Goal: Information Seeking & Learning: Find specific fact

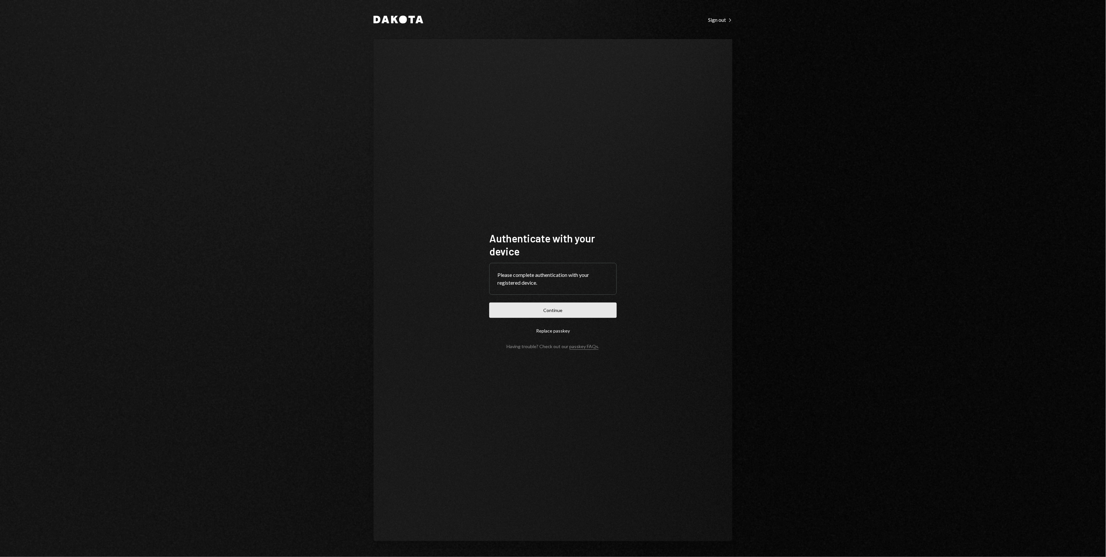
click at [586, 316] on button "Continue" at bounding box center [552, 309] width 127 height 15
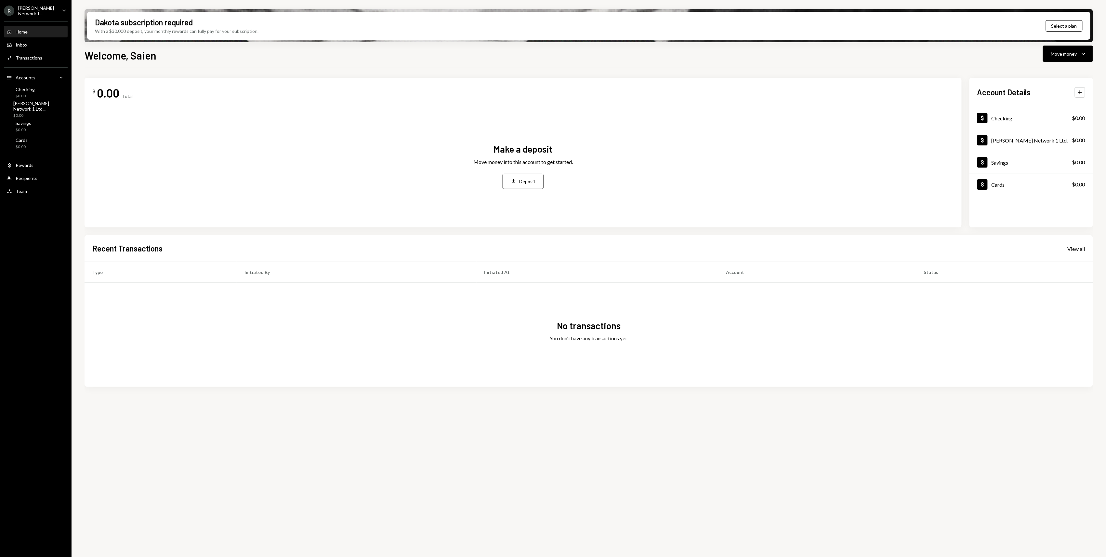
click at [65, 9] on icon "Caret Down" at bounding box center [63, 10] width 7 height 7
click at [47, 92] on div "View all accounts" at bounding box center [50, 91] width 60 height 6
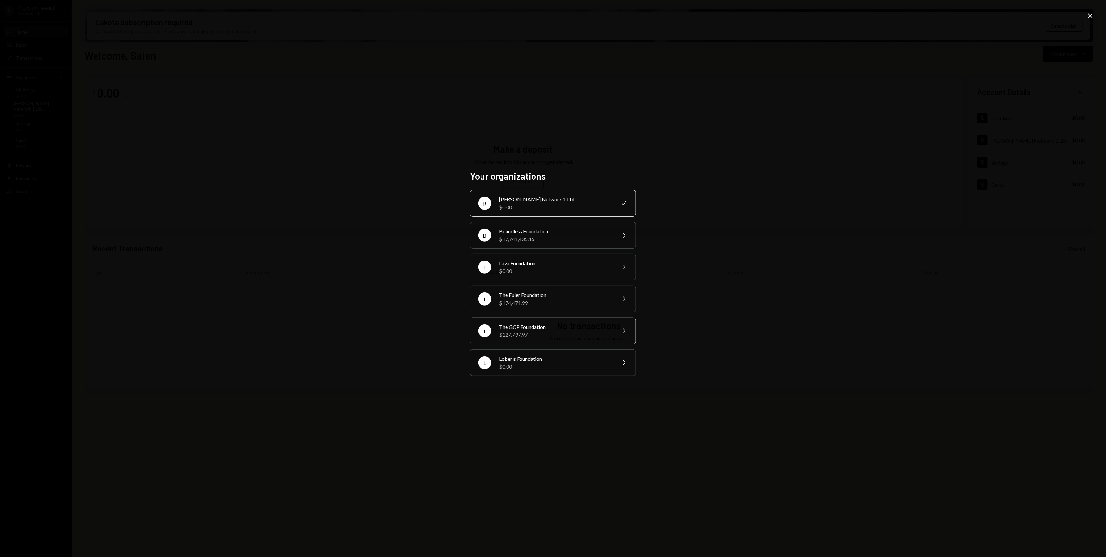
click at [535, 341] on div "T The GCP Foundation $127,797.97 Chevron Right" at bounding box center [553, 330] width 166 height 27
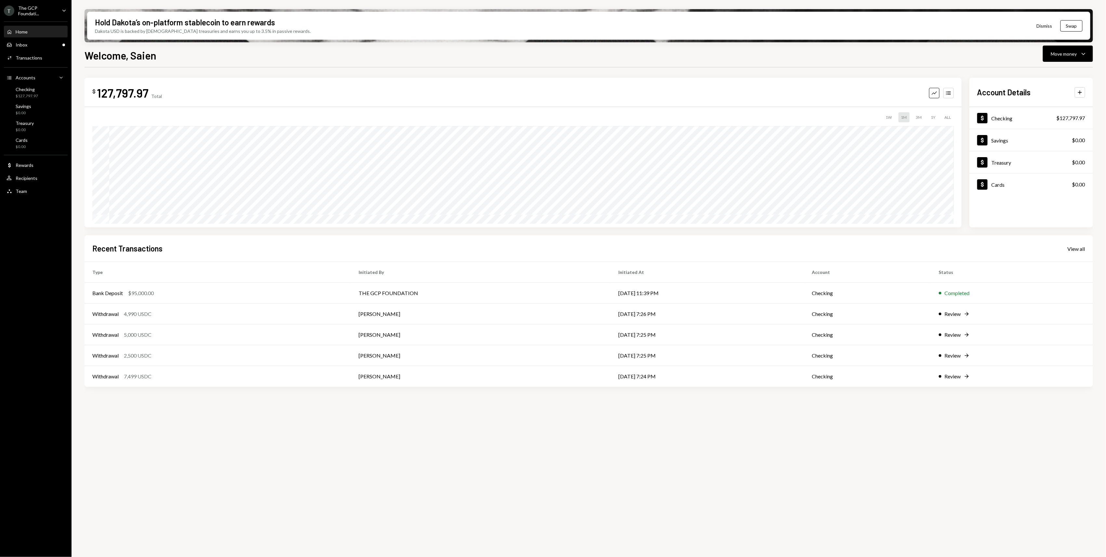
click at [1078, 243] on div "Recent Transactions View all" at bounding box center [588, 248] width 993 height 11
click at [1078, 248] on div "View all" at bounding box center [1077, 249] width 18 height 7
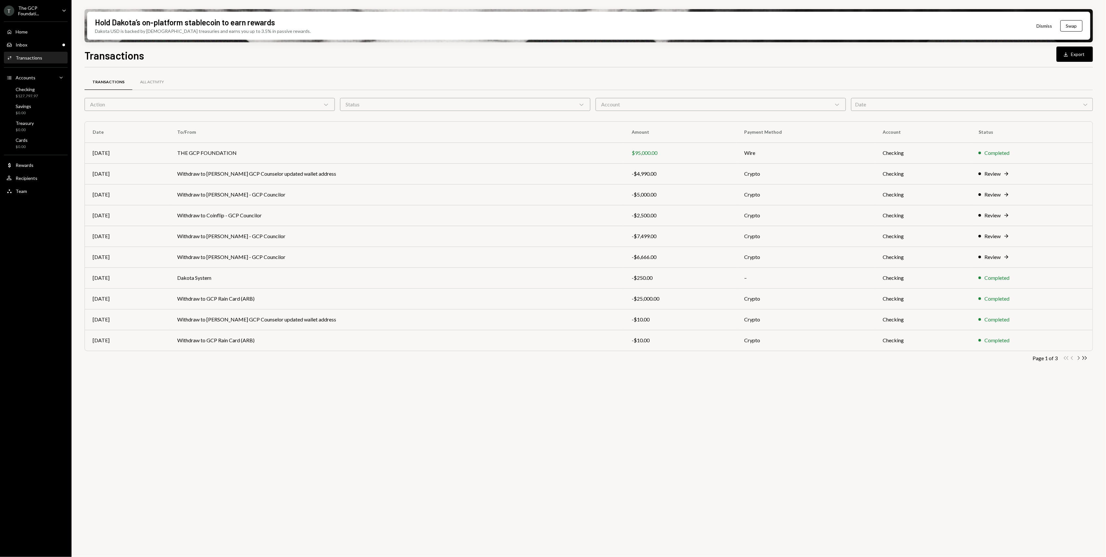
click at [1078, 359] on icon "Chevron Right" at bounding box center [1079, 358] width 6 height 6
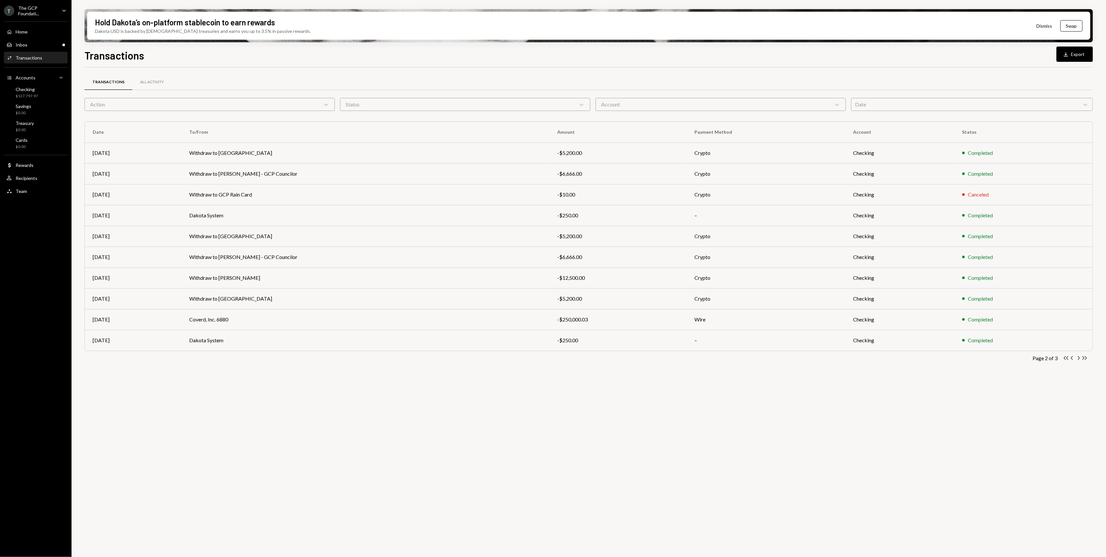
click at [1078, 359] on icon "Chevron Right" at bounding box center [1079, 358] width 6 height 6
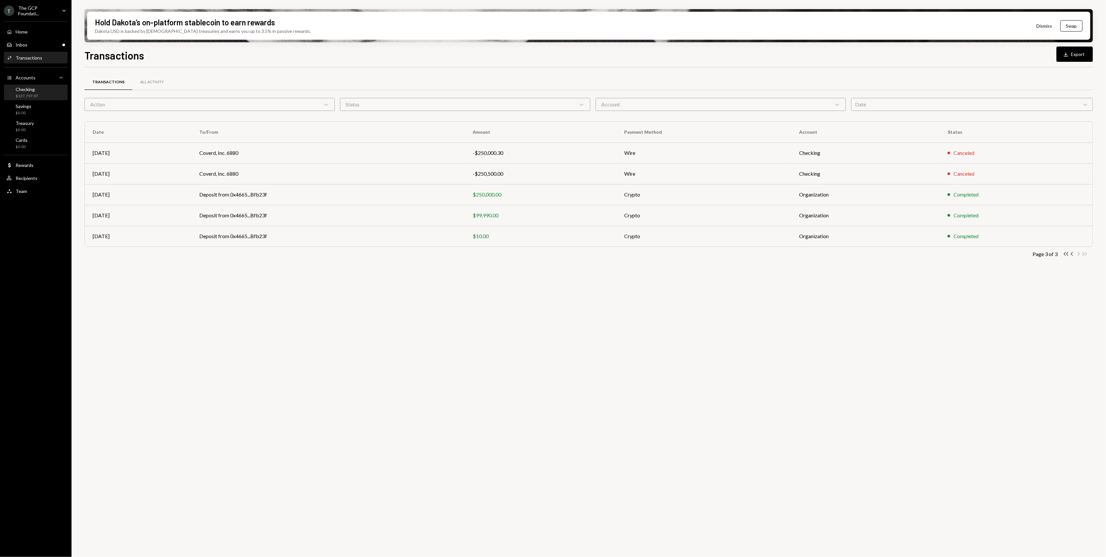
click at [33, 94] on div "$127,797.97" at bounding box center [27, 96] width 22 height 6
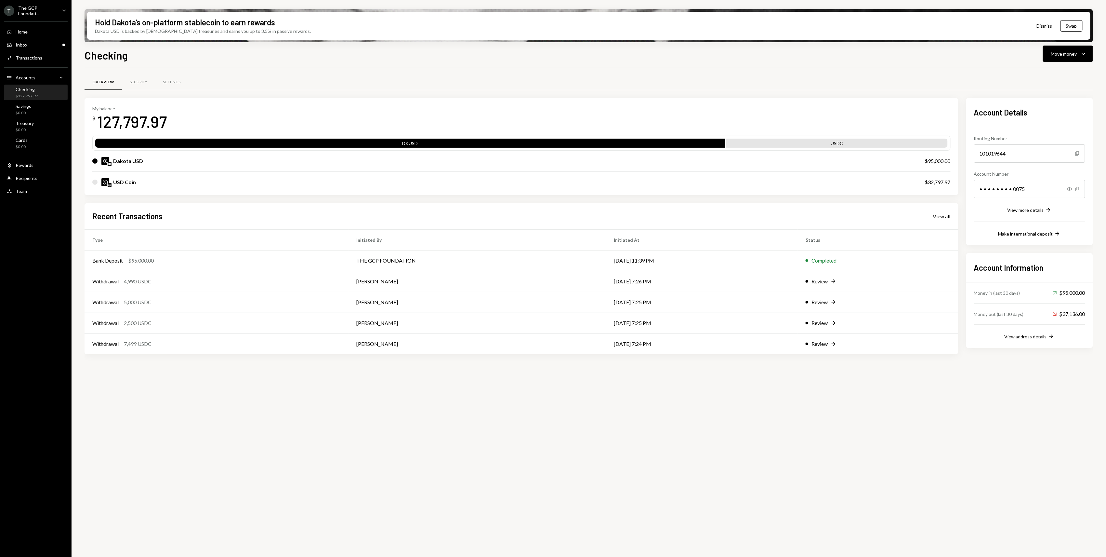
click at [1035, 340] on button "View address details Right Arrow" at bounding box center [1030, 336] width 50 height 7
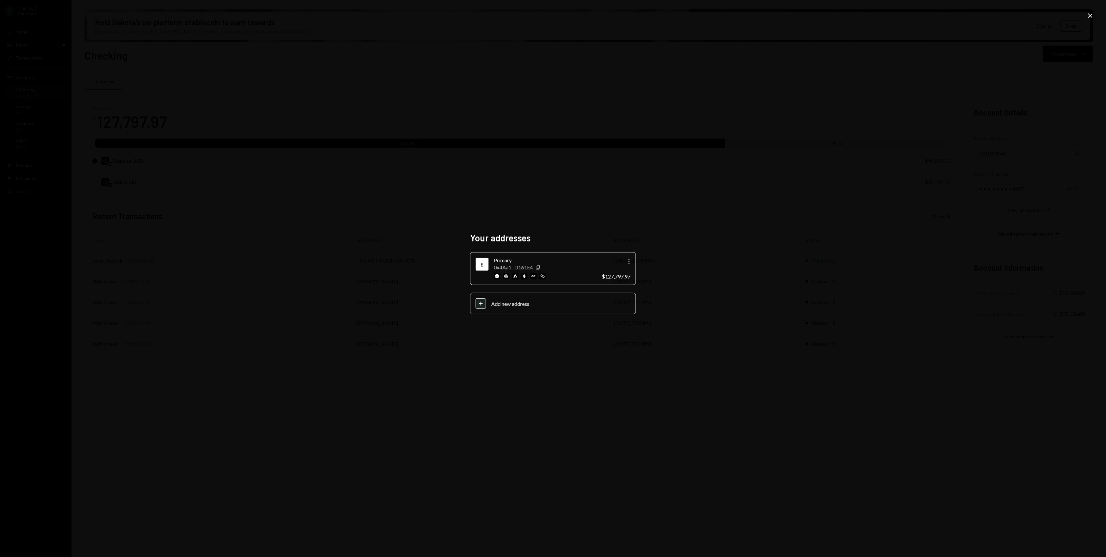
click at [783, 292] on div "Your addresses E Primary 0x4Aa1...D161E4 Copy More $127,797.97 Plus Add new add…" at bounding box center [553, 278] width 1106 height 557
click at [774, 252] on div "Your addresses E Primary 0x4Aa1...D161E4 Copy More $127,797.97 Plus Add new add…" at bounding box center [553, 278] width 1106 height 557
click at [1092, 19] on icon "Close" at bounding box center [1091, 16] width 8 height 8
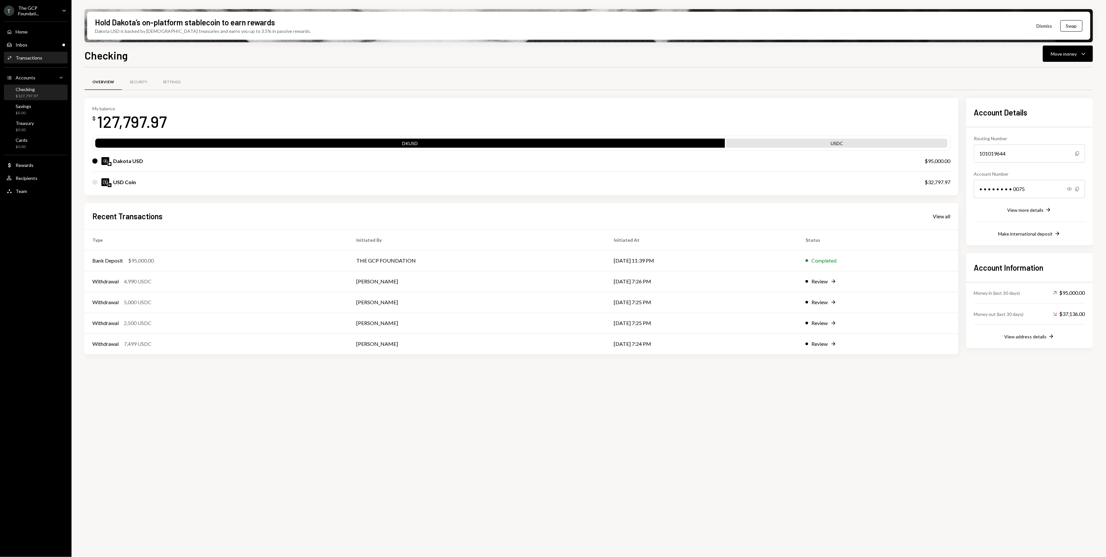
click at [45, 58] on div "Activities Transactions" at bounding box center [36, 58] width 59 height 6
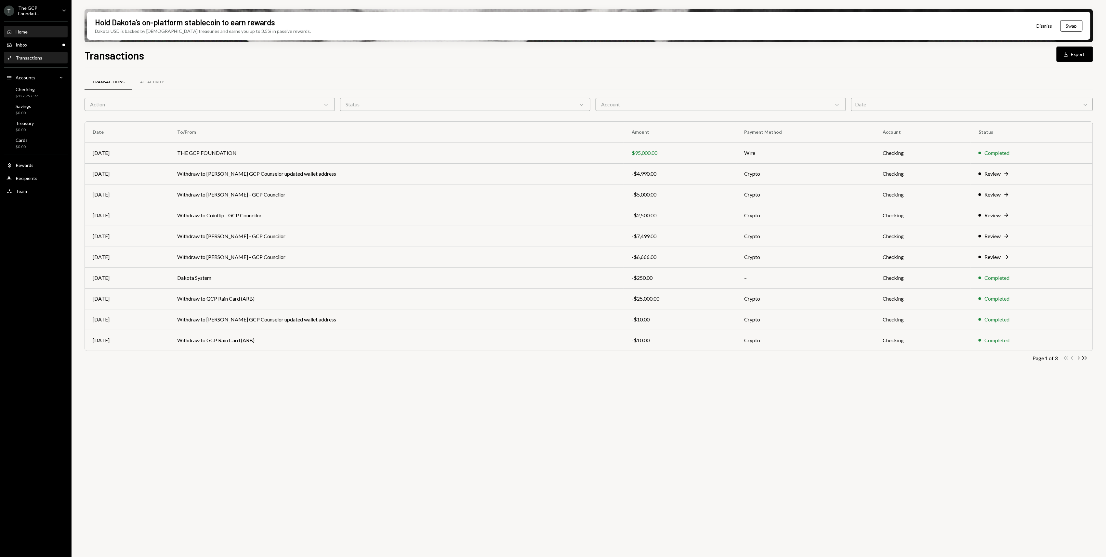
click at [19, 30] on div "Home" at bounding box center [22, 32] width 12 height 6
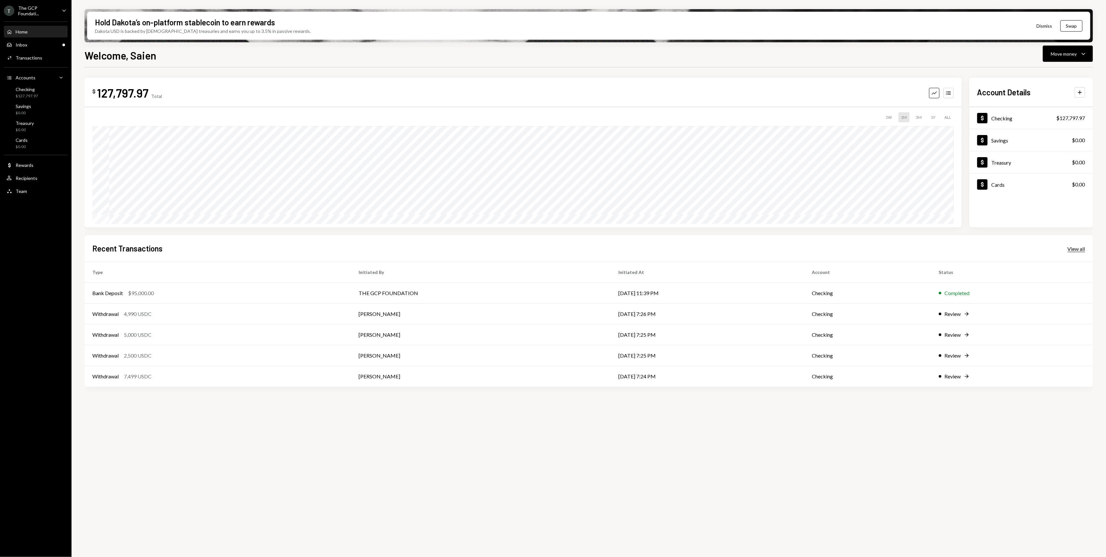
click at [1081, 247] on div "View all" at bounding box center [1077, 249] width 18 height 7
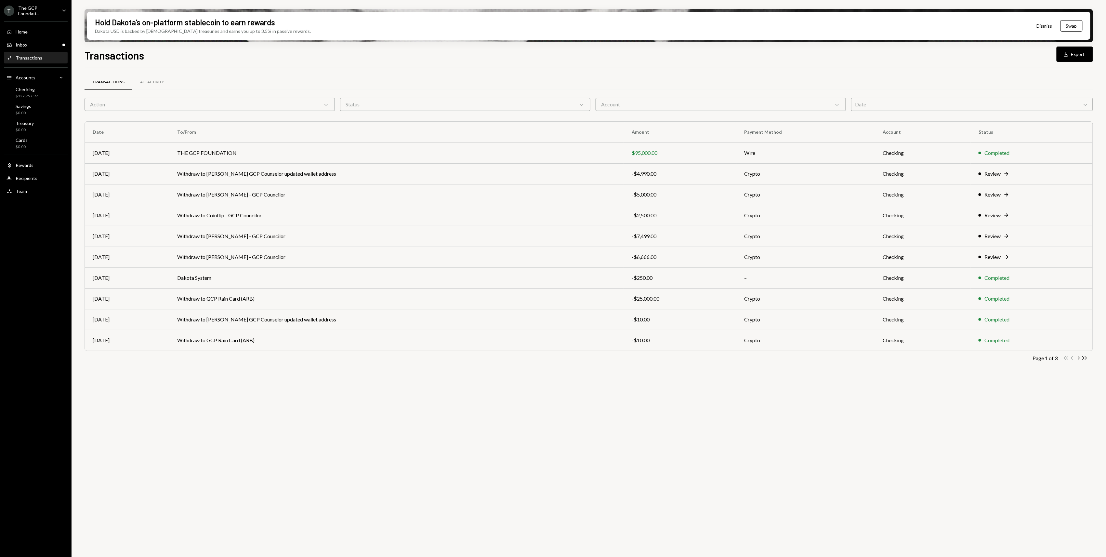
click at [1072, 56] on button "Download Export" at bounding box center [1075, 54] width 36 height 15
click at [43, 81] on div "Accounts Accounts Caret Down" at bounding box center [36, 77] width 59 height 11
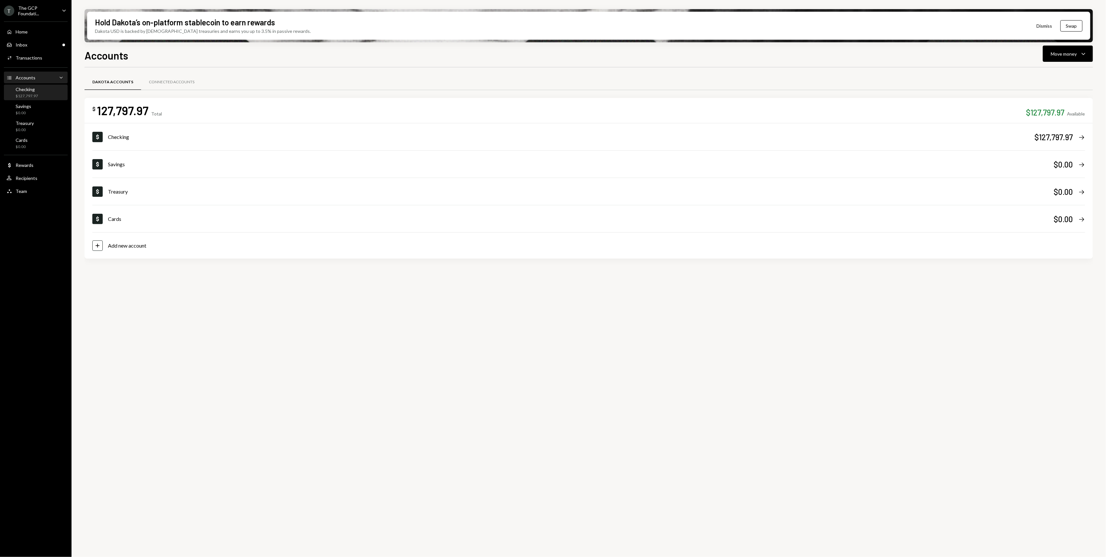
click at [39, 95] on div "Checking $127,797.97" at bounding box center [36, 93] width 59 height 12
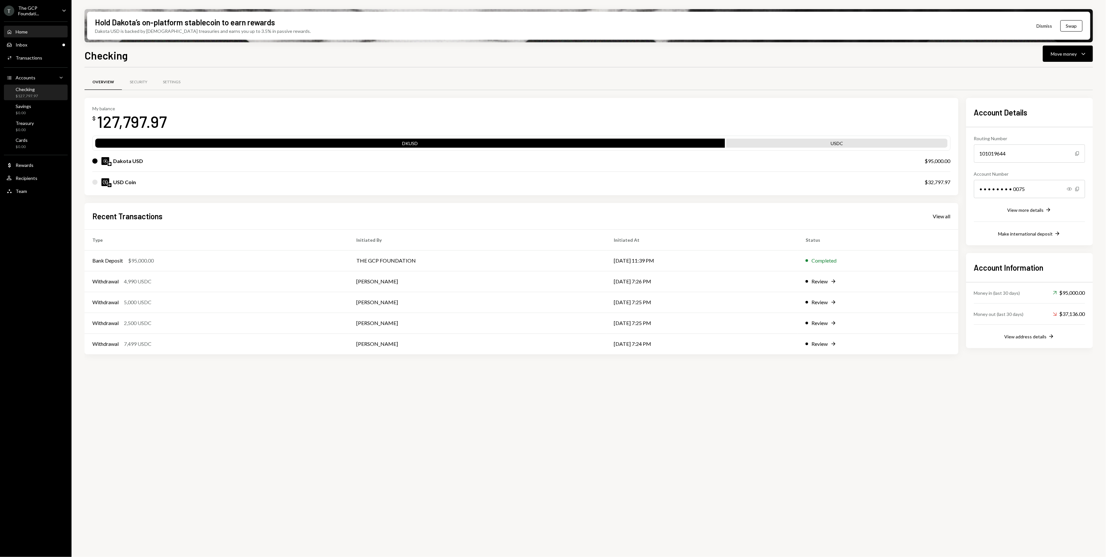
click at [38, 31] on div "Home Home" at bounding box center [36, 32] width 59 height 6
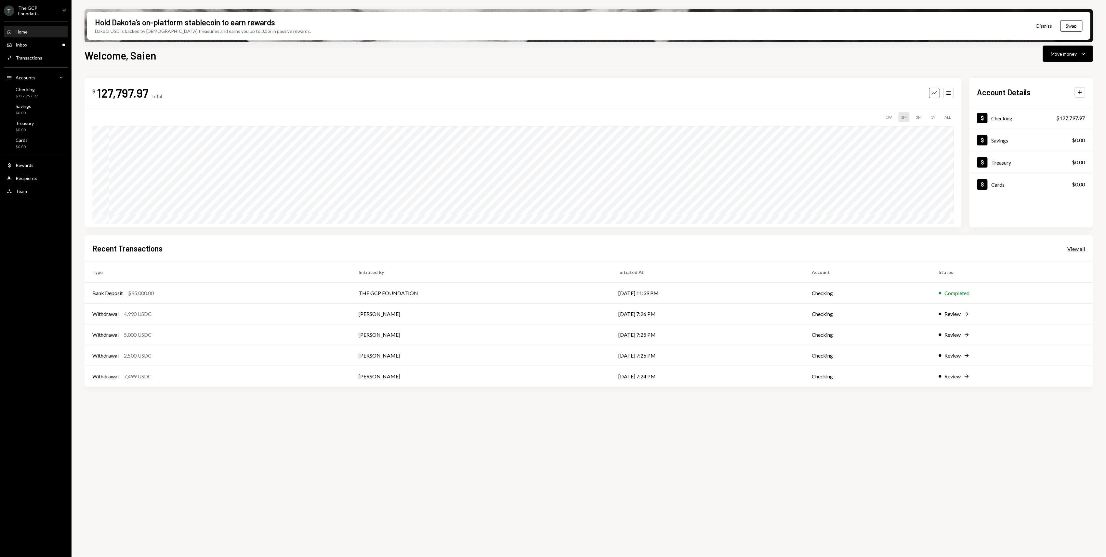
click at [1080, 247] on div "View all" at bounding box center [1077, 249] width 18 height 7
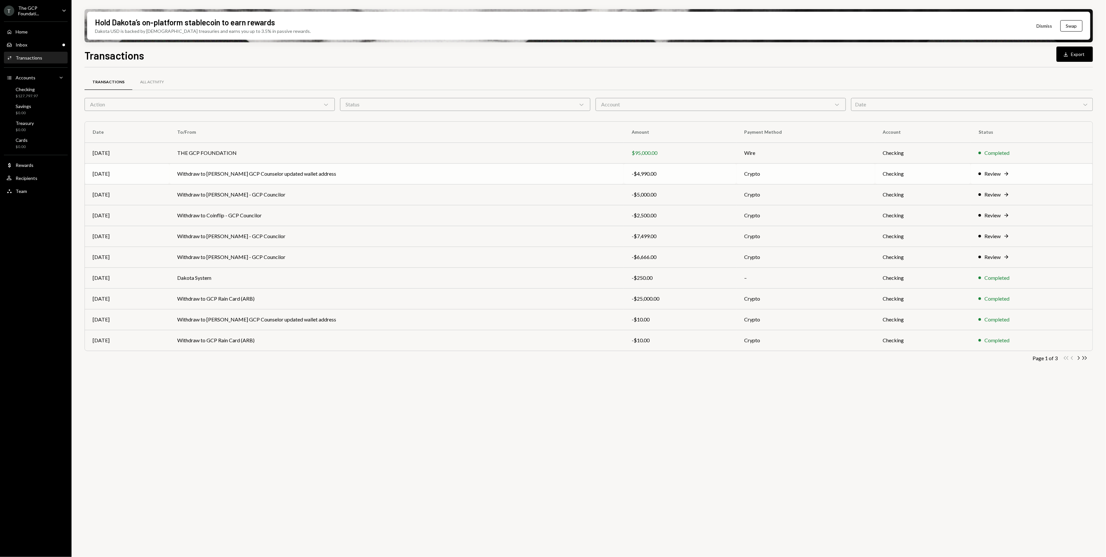
click at [985, 174] on div "Review" at bounding box center [993, 174] width 16 height 8
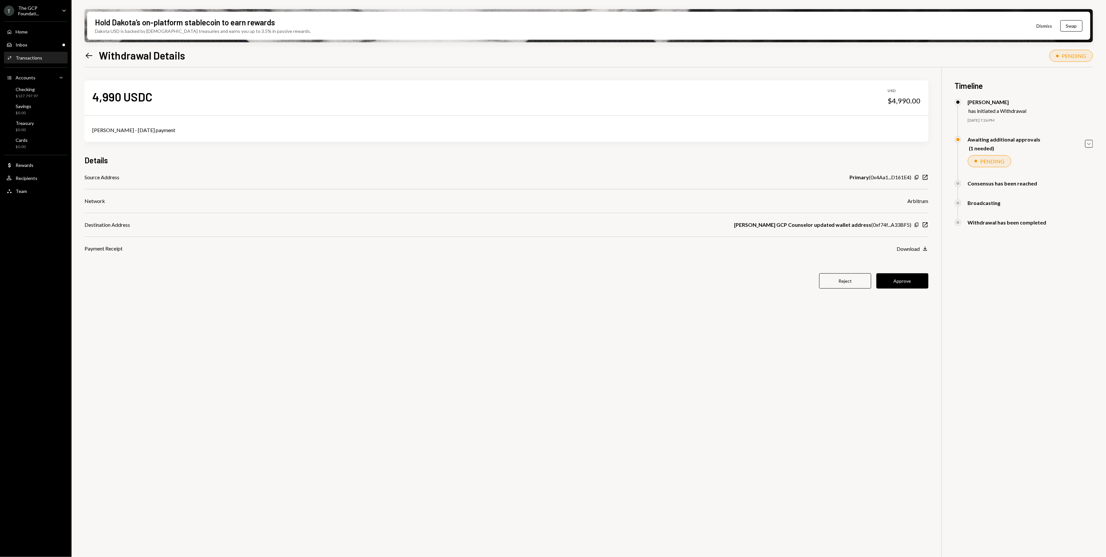
click at [89, 54] on icon "Left Arrow" at bounding box center [89, 55] width 9 height 9
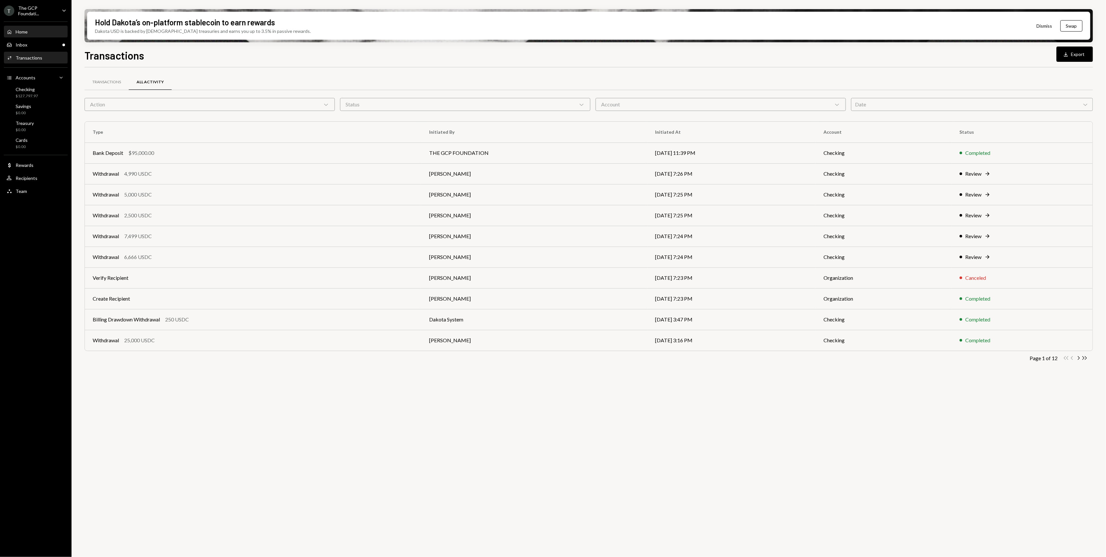
click at [48, 33] on div "Home Home" at bounding box center [36, 32] width 59 height 6
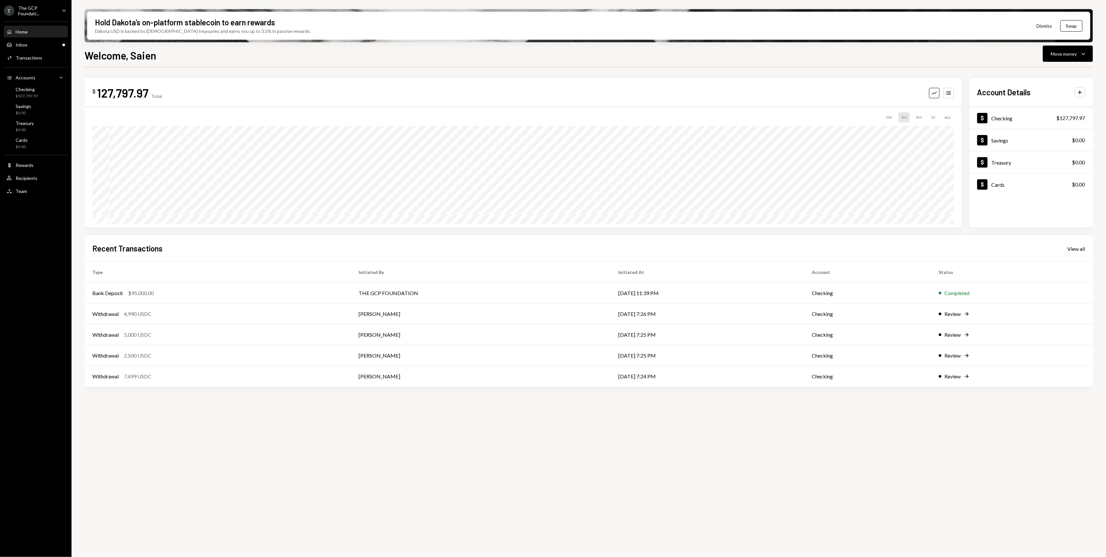
click at [31, 29] on div "Home Home" at bounding box center [36, 32] width 59 height 6
click at [19, 75] on div "Accounts" at bounding box center [26, 78] width 20 height 6
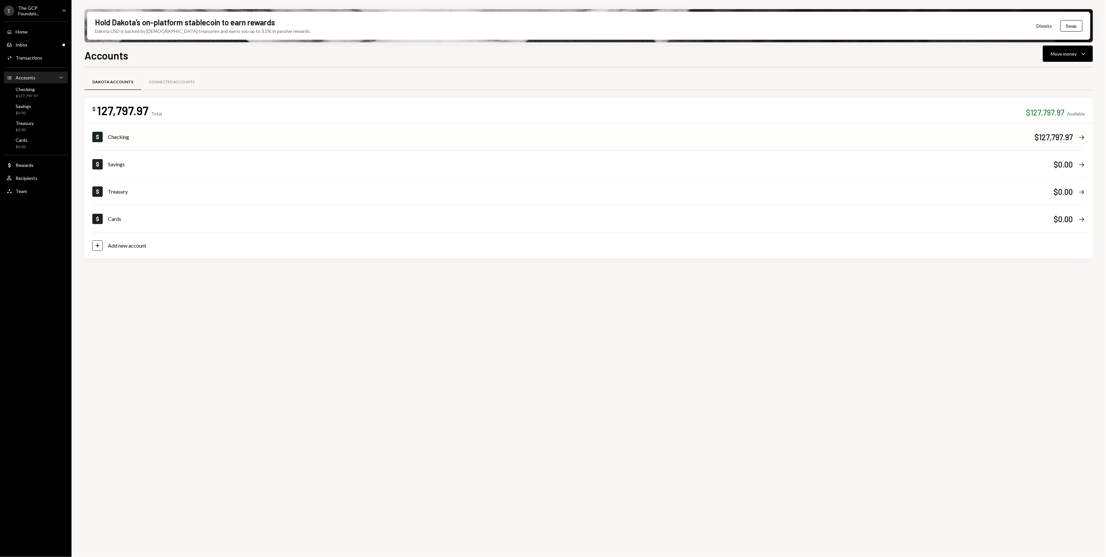
click at [187, 131] on div "Dollar Checking $127,797.97 Right Arrow" at bounding box center [588, 137] width 993 height 26
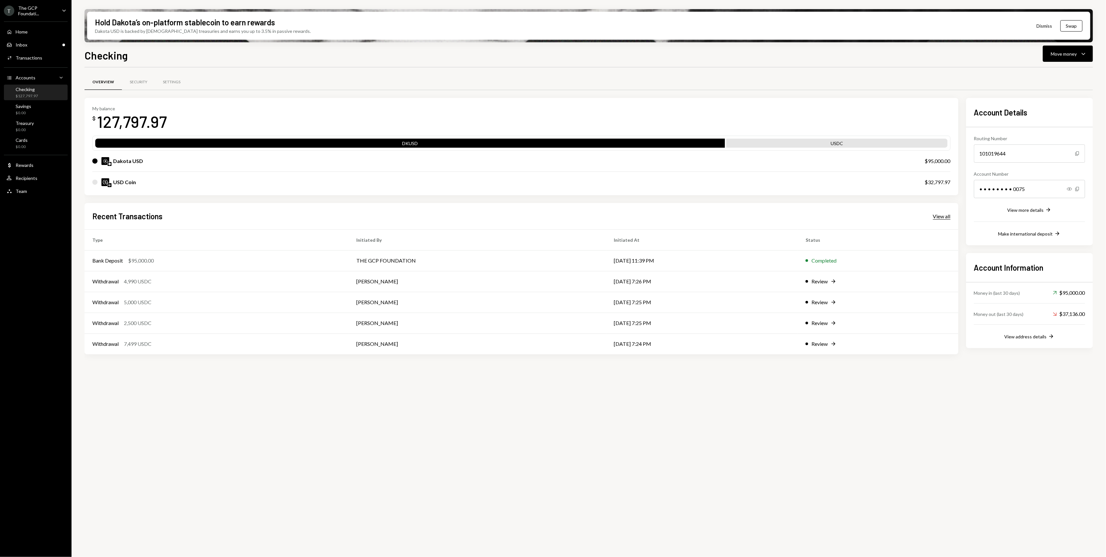
click at [943, 216] on div "View all" at bounding box center [942, 216] width 18 height 7
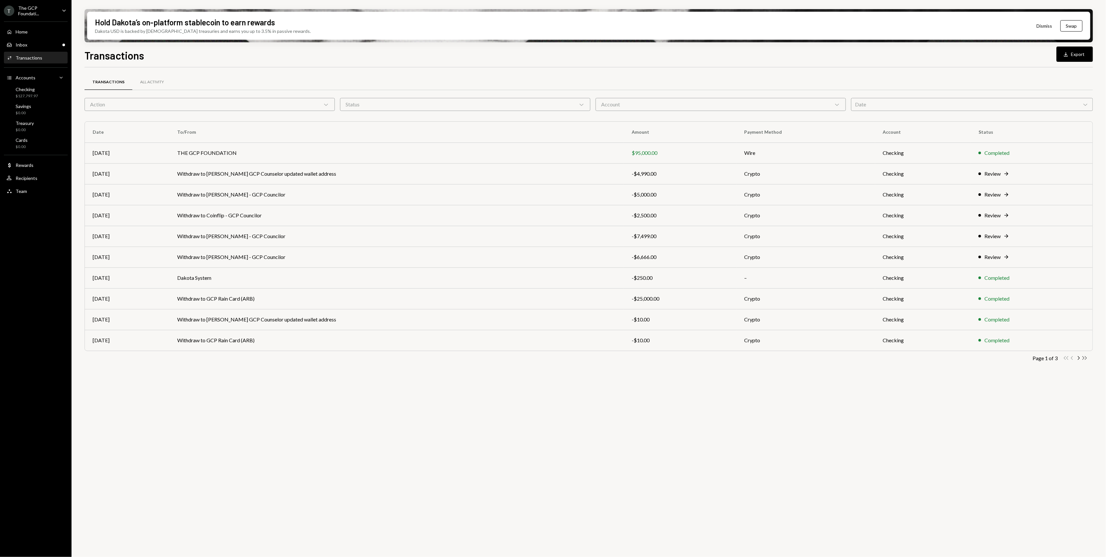
click at [1086, 359] on icon "Double Arrow Right" at bounding box center [1085, 358] width 6 height 6
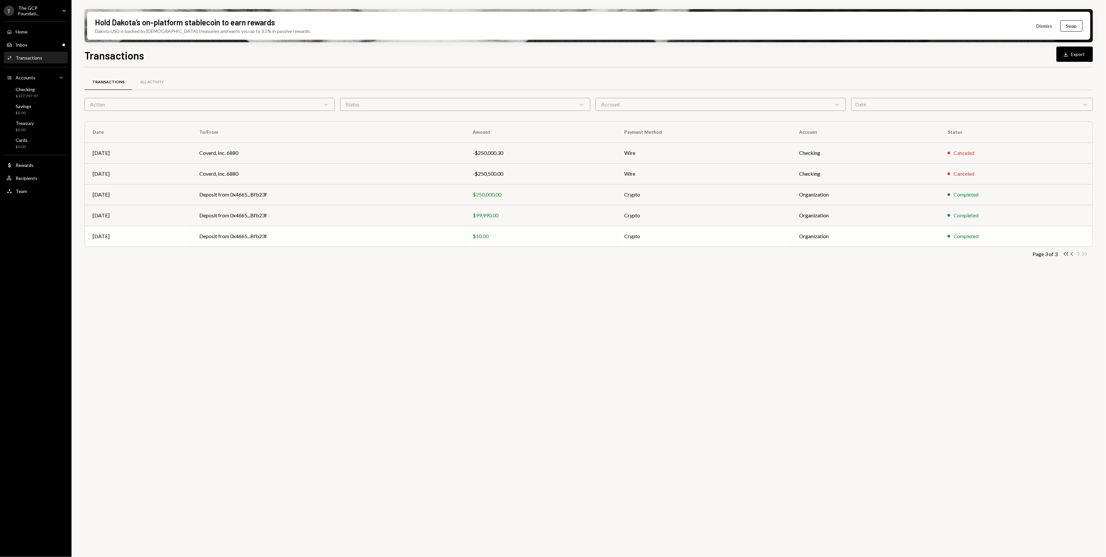
click at [912, 245] on td "Organization" at bounding box center [866, 236] width 148 height 21
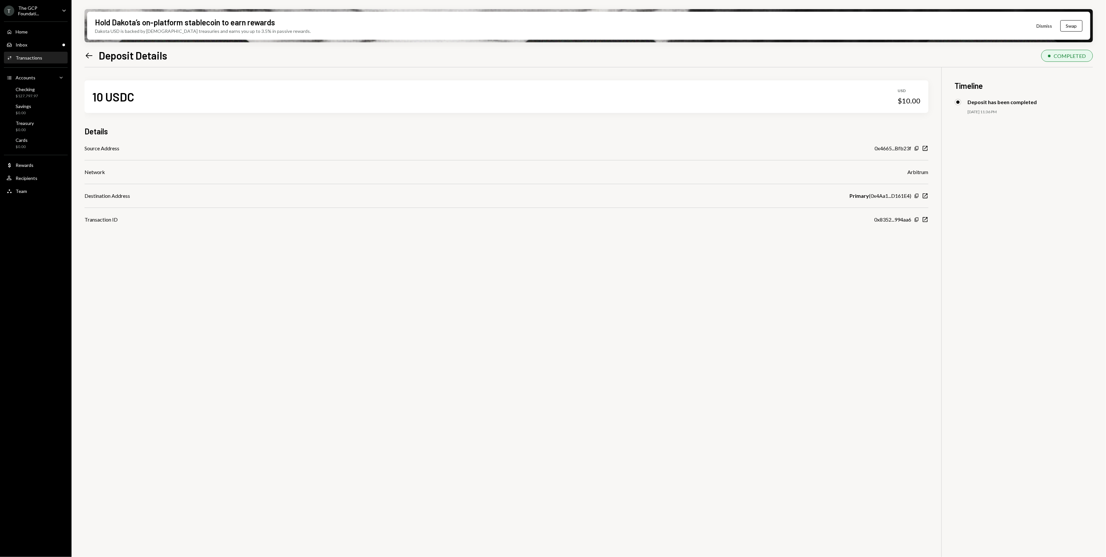
click at [94, 55] on div "Left Arrow Deposit Details" at bounding box center [126, 55] width 83 height 13
click at [90, 55] on icon at bounding box center [89, 56] width 7 height 6
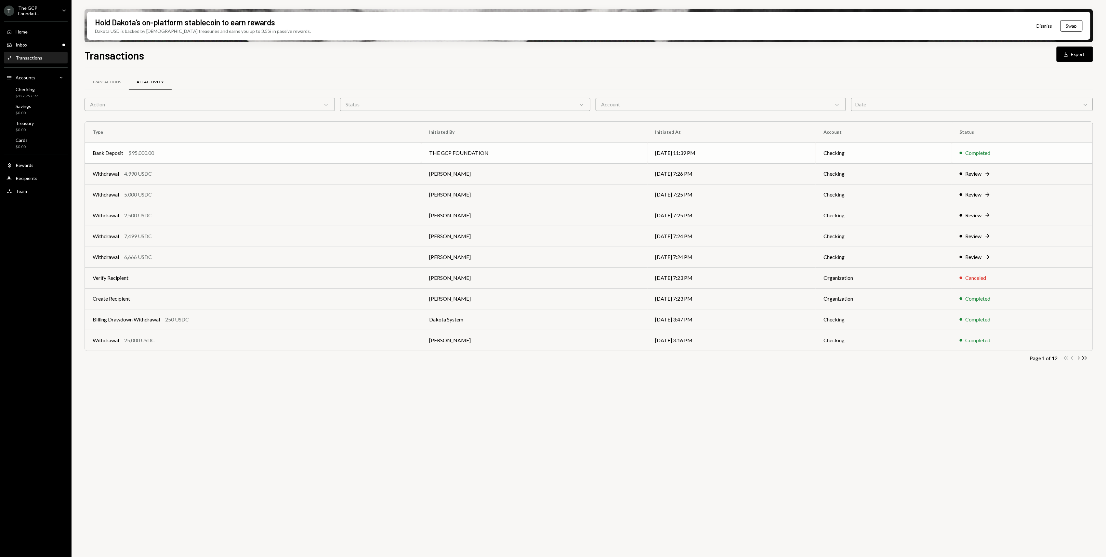
click at [349, 155] on div "Bank Deposit $95,000.00" at bounding box center [253, 153] width 321 height 8
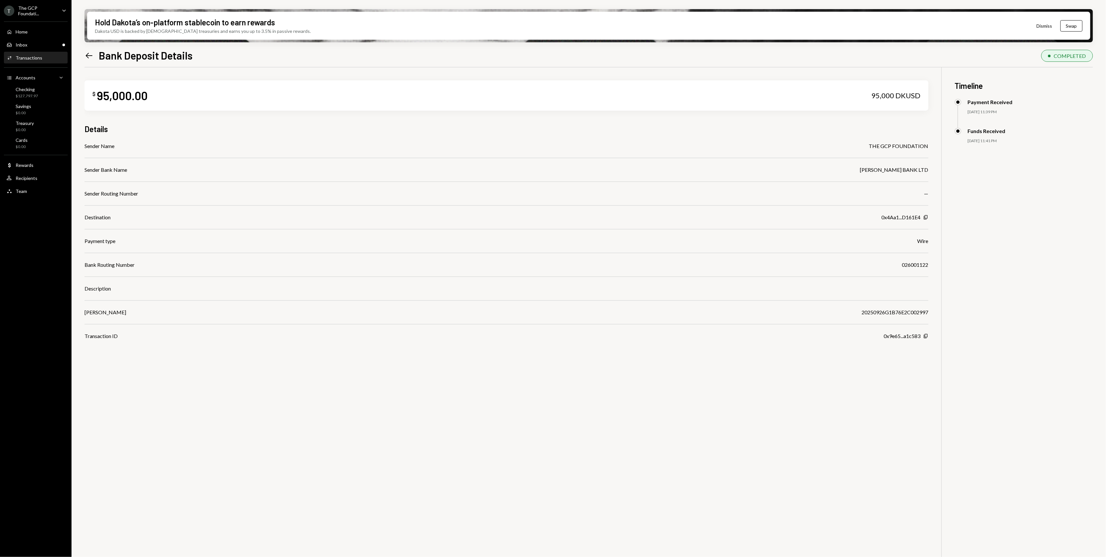
click at [89, 52] on icon "Left Arrow" at bounding box center [89, 55] width 9 height 9
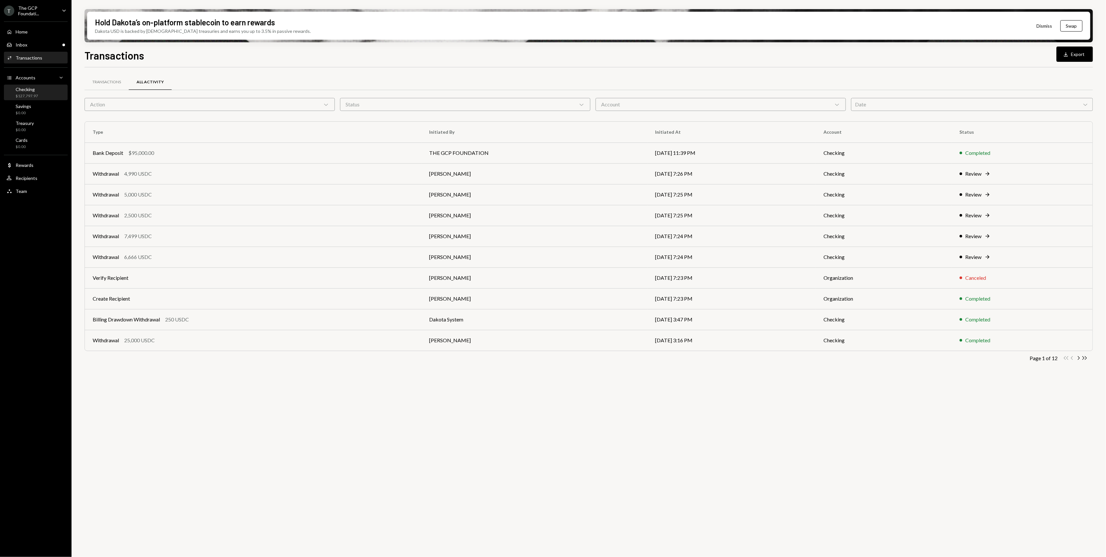
click at [33, 93] on div "$127,797.97" at bounding box center [27, 96] width 22 height 6
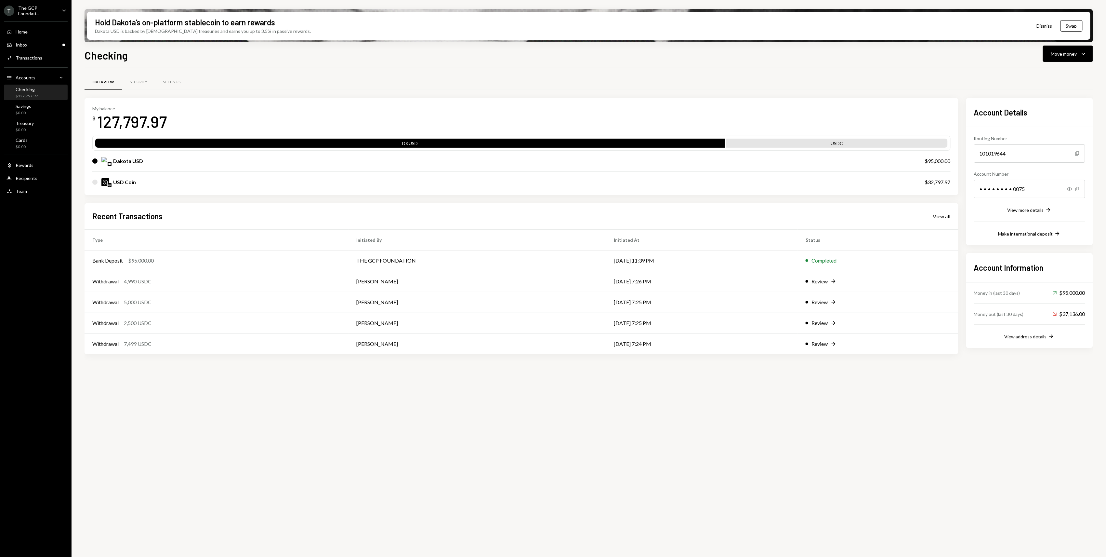
click at [1033, 335] on div "View address details" at bounding box center [1026, 337] width 42 height 6
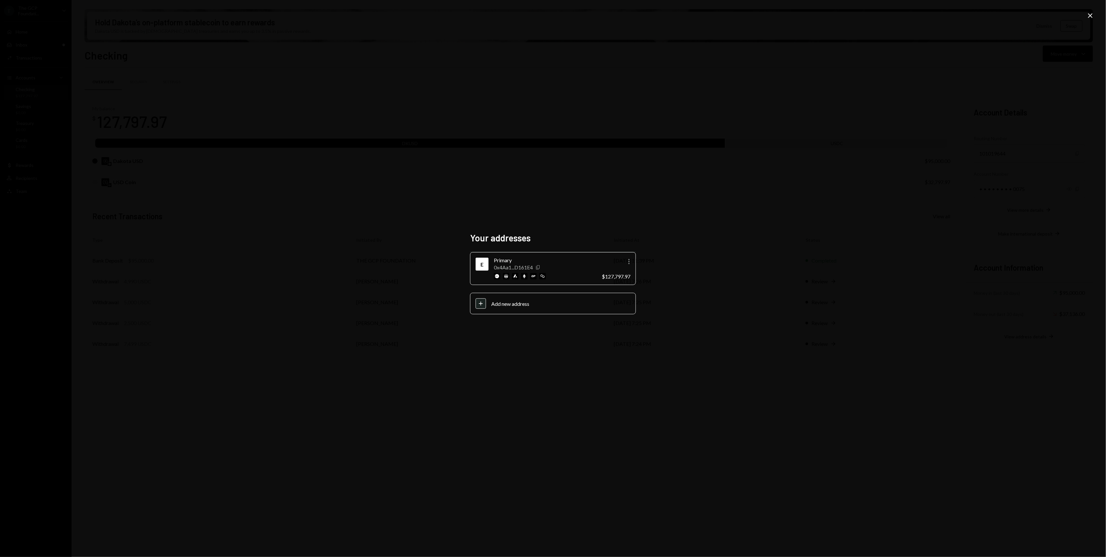
click at [539, 266] on icon "Copy" at bounding box center [538, 267] width 5 height 5
click at [1093, 17] on icon at bounding box center [1090, 15] width 5 height 5
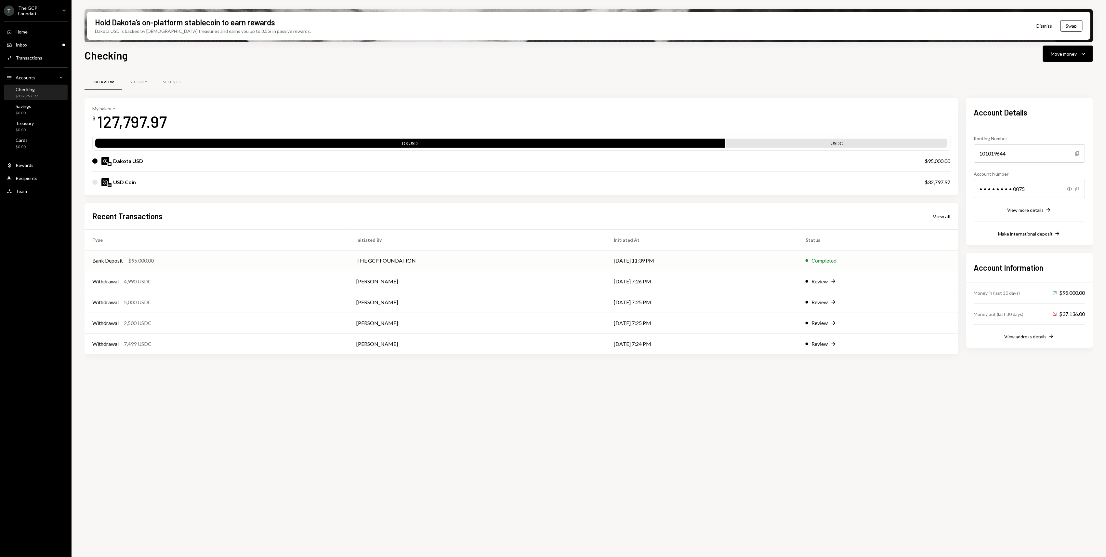
click at [283, 255] on td "Bank Deposit $95,000.00" at bounding box center [217, 260] width 264 height 21
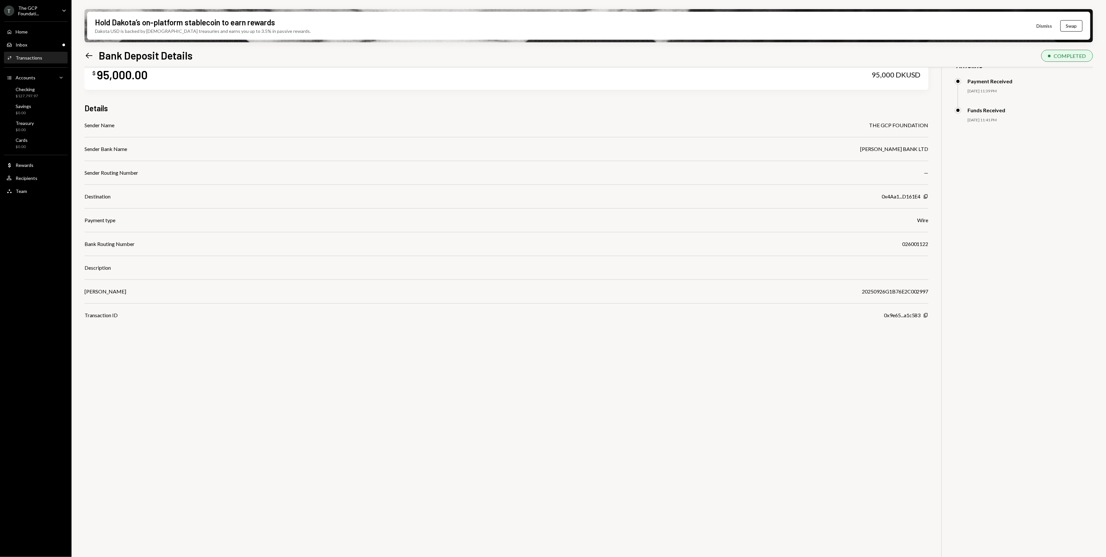
scroll to position [52, 0]
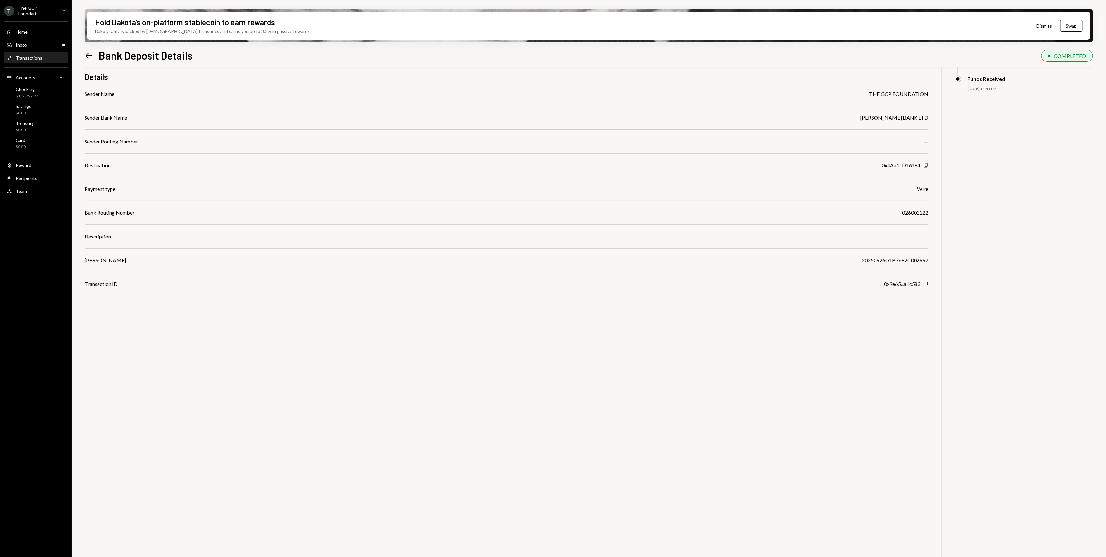
click at [928, 164] on icon "Copy" at bounding box center [926, 165] width 5 height 5
click at [90, 55] on icon "Left Arrow" at bounding box center [89, 55] width 9 height 9
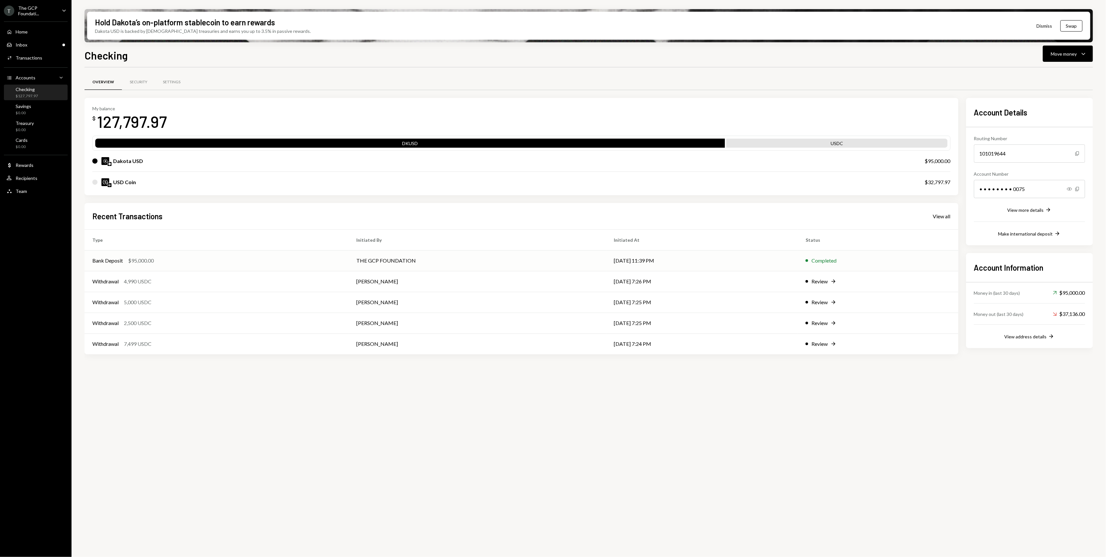
click at [328, 263] on div "Bank Deposit $95,000.00" at bounding box center [216, 261] width 249 height 8
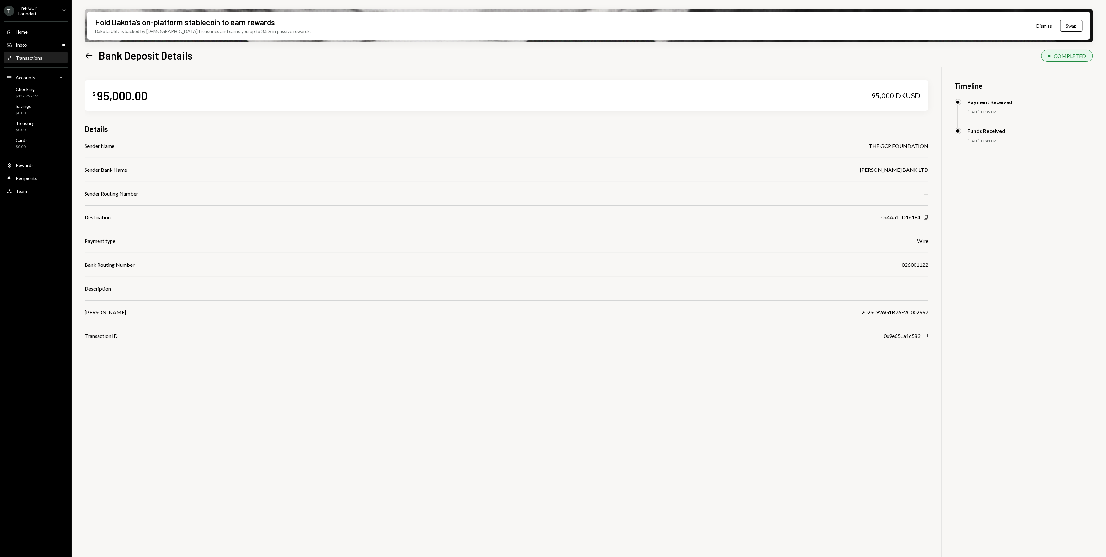
drag, startPoint x: 34, startPoint y: 30, endPoint x: 83, endPoint y: 38, distance: 49.4
click at [34, 30] on div "Home Home" at bounding box center [36, 32] width 59 height 6
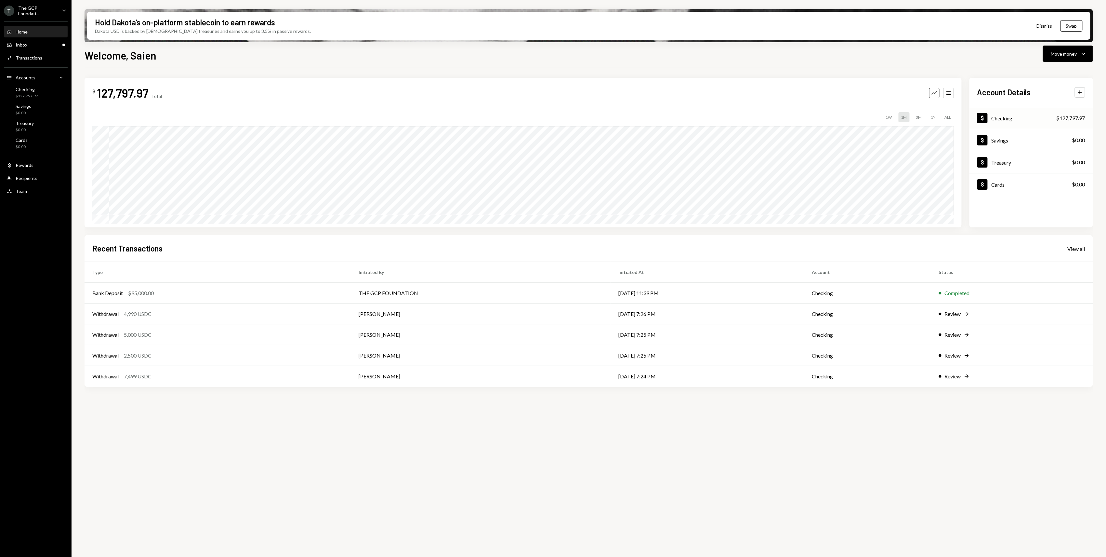
click at [1012, 122] on div "Dollar Checking" at bounding box center [995, 118] width 35 height 10
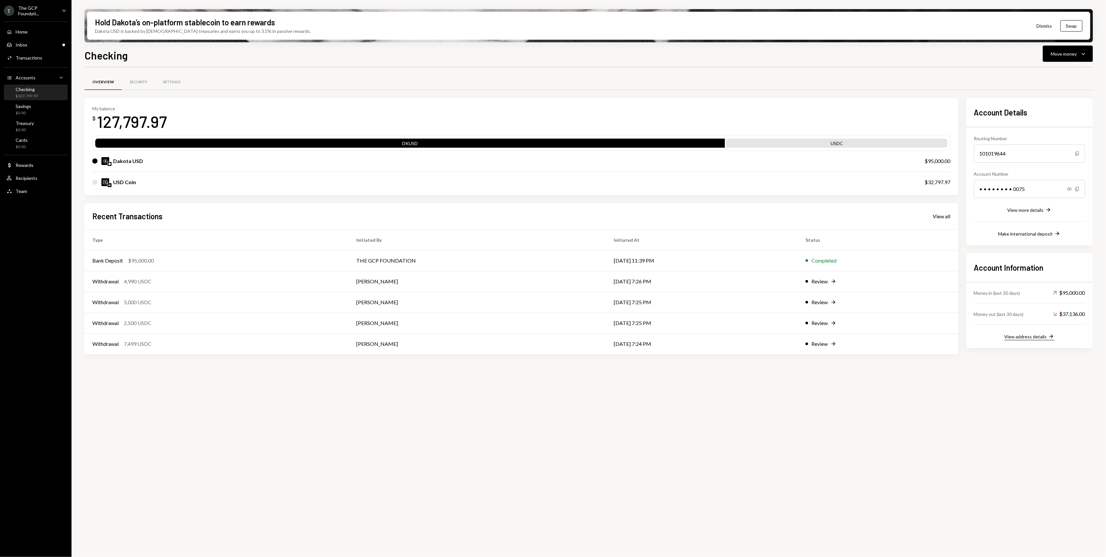
click at [1019, 338] on div "View address details" at bounding box center [1026, 337] width 42 height 6
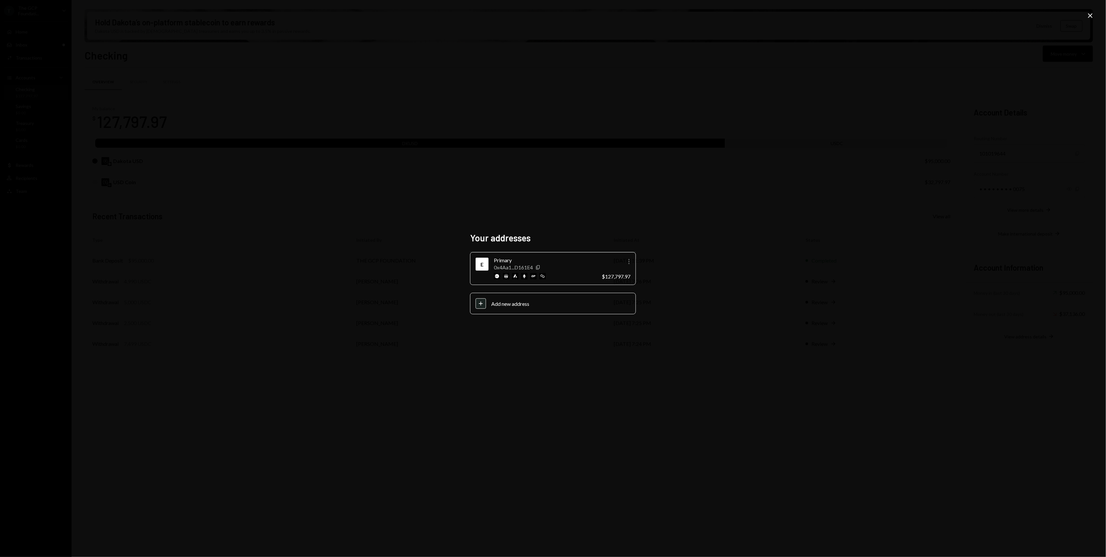
click at [626, 259] on icon "More" at bounding box center [629, 262] width 8 height 8
click at [815, 238] on div "Your addresses E Primary 0x4Aa1...D161E4 Copy More $127,797.97 Plus Add new add…" at bounding box center [553, 278] width 1106 height 557
click at [1095, 15] on div "Your addresses E Primary 0x4Aa1...D161E4 Copy More $127,797.97 Plus Add new add…" at bounding box center [553, 278] width 1106 height 557
click at [1090, 15] on icon at bounding box center [1090, 15] width 5 height 5
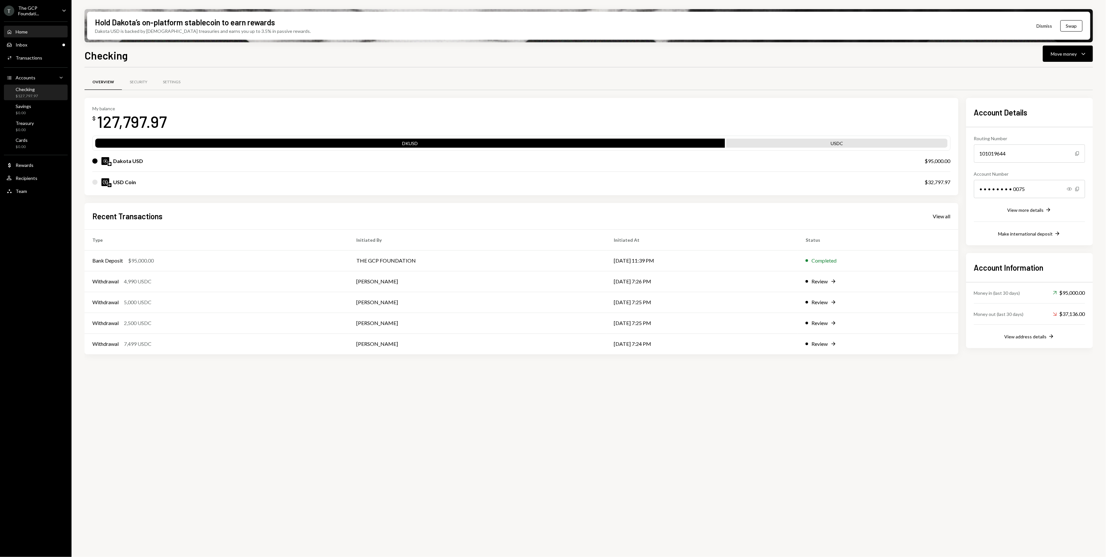
click at [32, 30] on div "Home Home" at bounding box center [36, 32] width 59 height 6
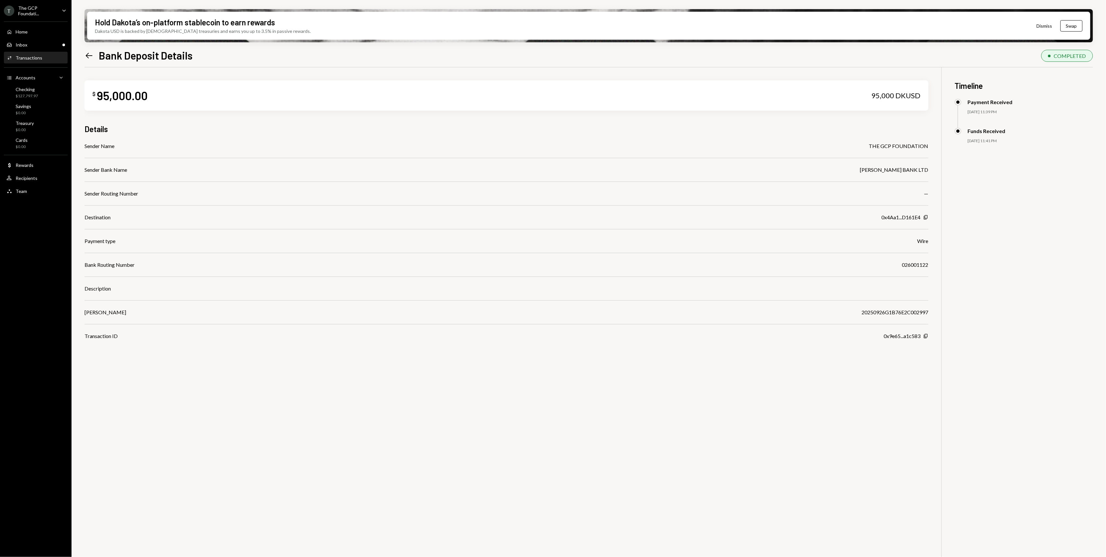
click at [255, 284] on div "Sender Name THE GCP FOUNDATION Sender Bank Name [PERSON_NAME] BANK LTD Sender R…" at bounding box center [507, 241] width 844 height 198
click at [89, 54] on icon "Left Arrow" at bounding box center [89, 55] width 9 height 9
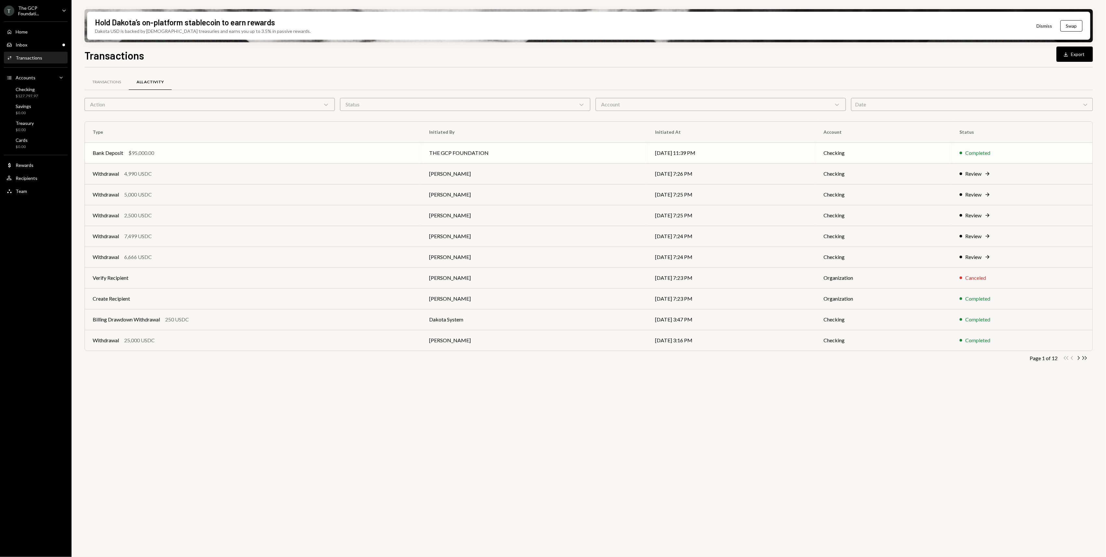
click at [255, 153] on div "Bank Deposit $95,000.00" at bounding box center [253, 153] width 321 height 8
